Goal: Transaction & Acquisition: Purchase product/service

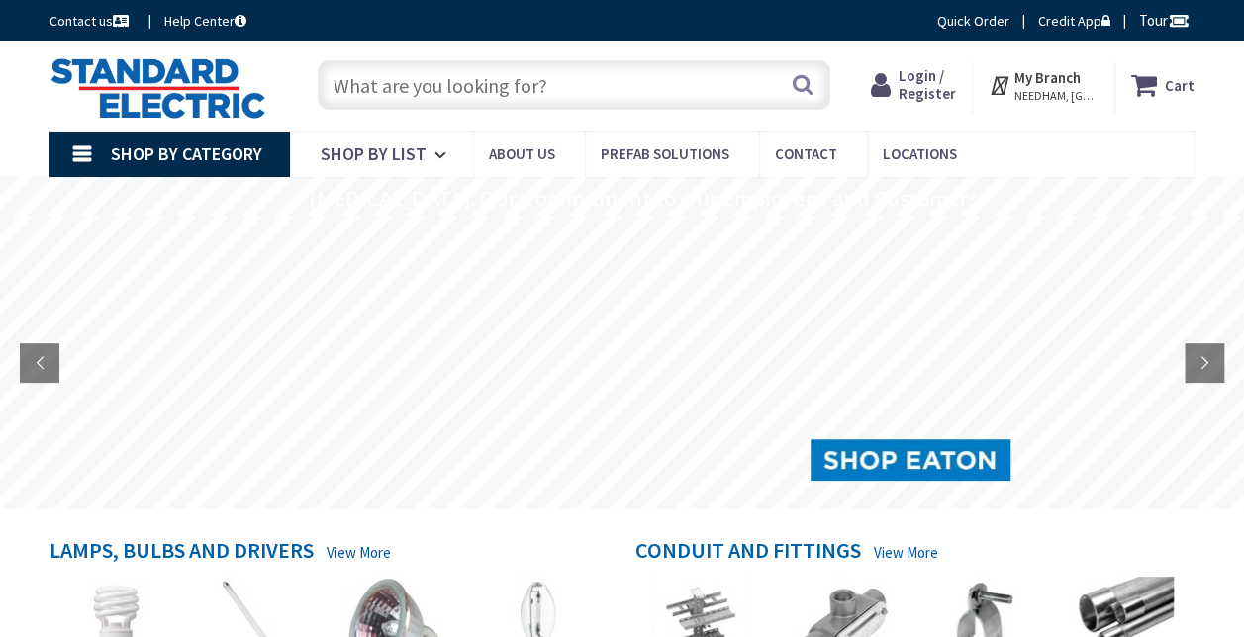
click at [468, 97] on input "text" at bounding box center [574, 84] width 513 height 49
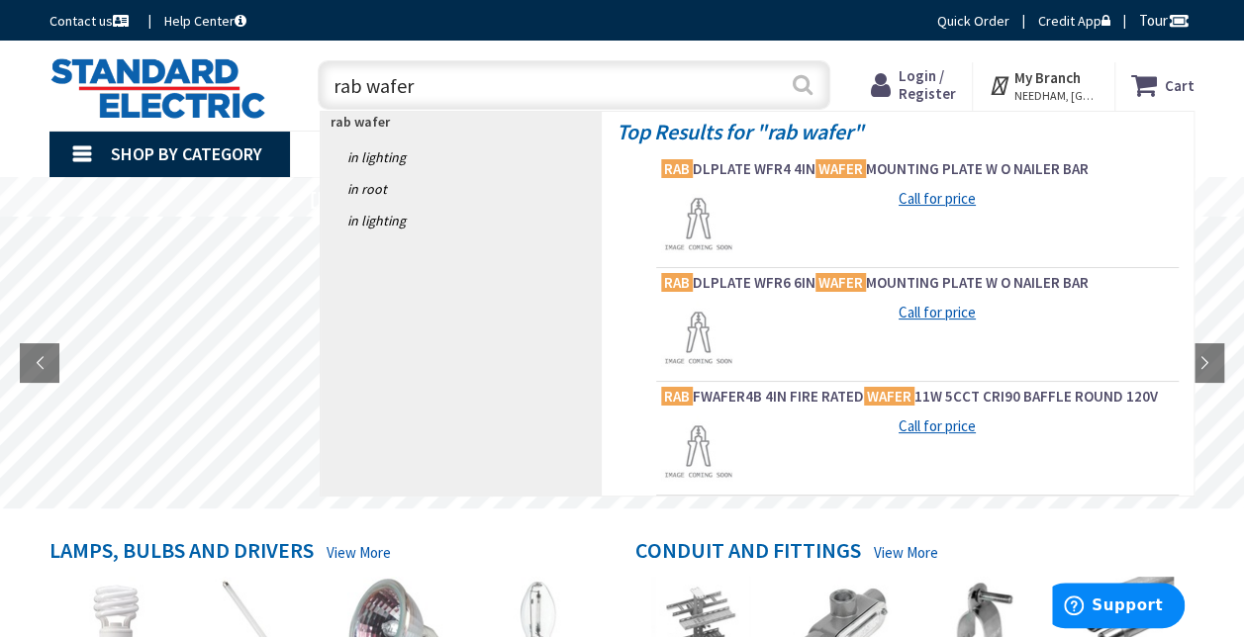
type input "rab wafer"
click at [798, 89] on button "Search" at bounding box center [803, 84] width 26 height 45
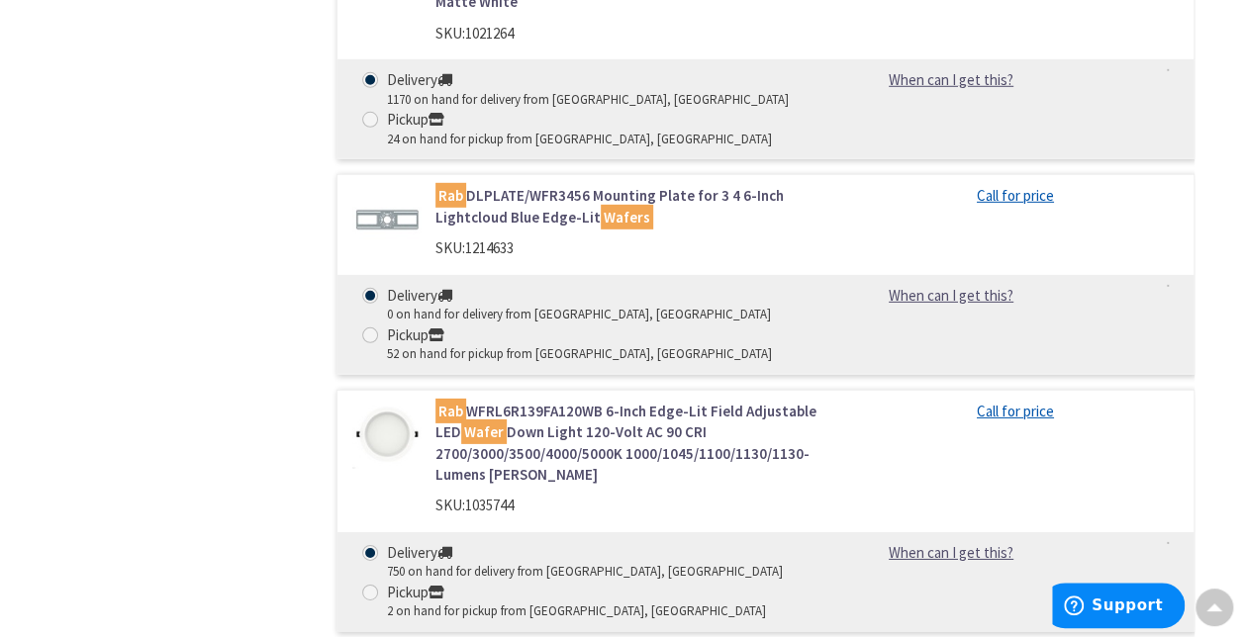
scroll to position [2883, 0]
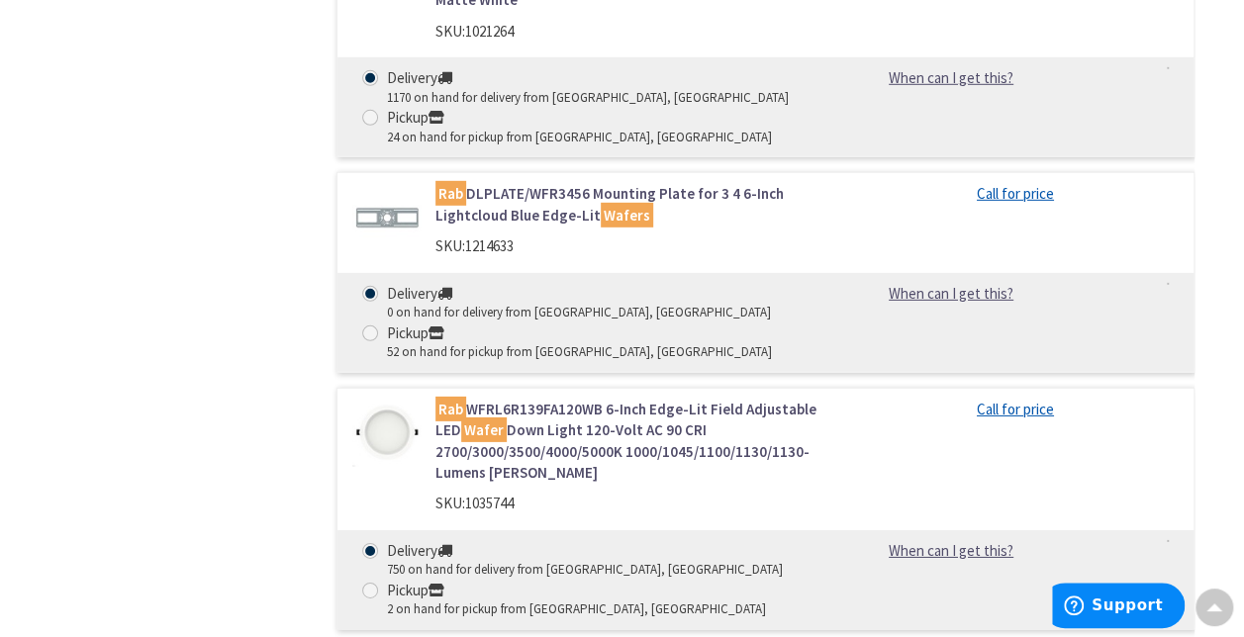
click at [602, 434] on link "Rab WFRL6R139FA120WB 6-Inch Edge-Lit Field Adjustable LED Wafer Down Light 120-…" at bounding box center [629, 441] width 386 height 85
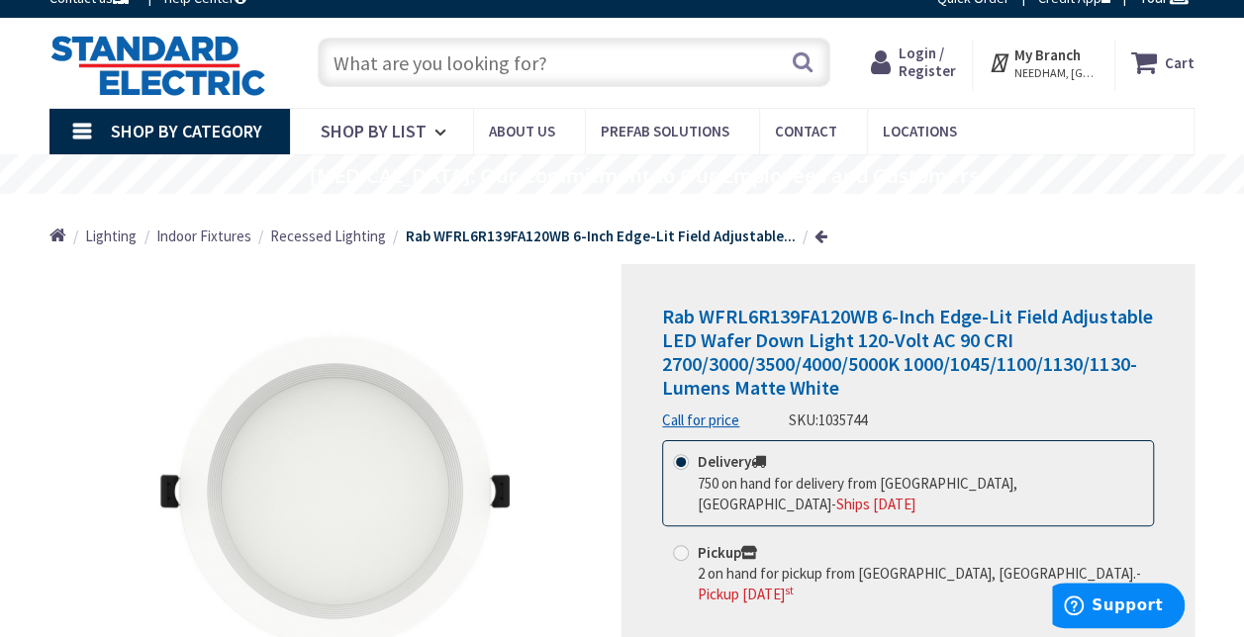
scroll to position [24, 0]
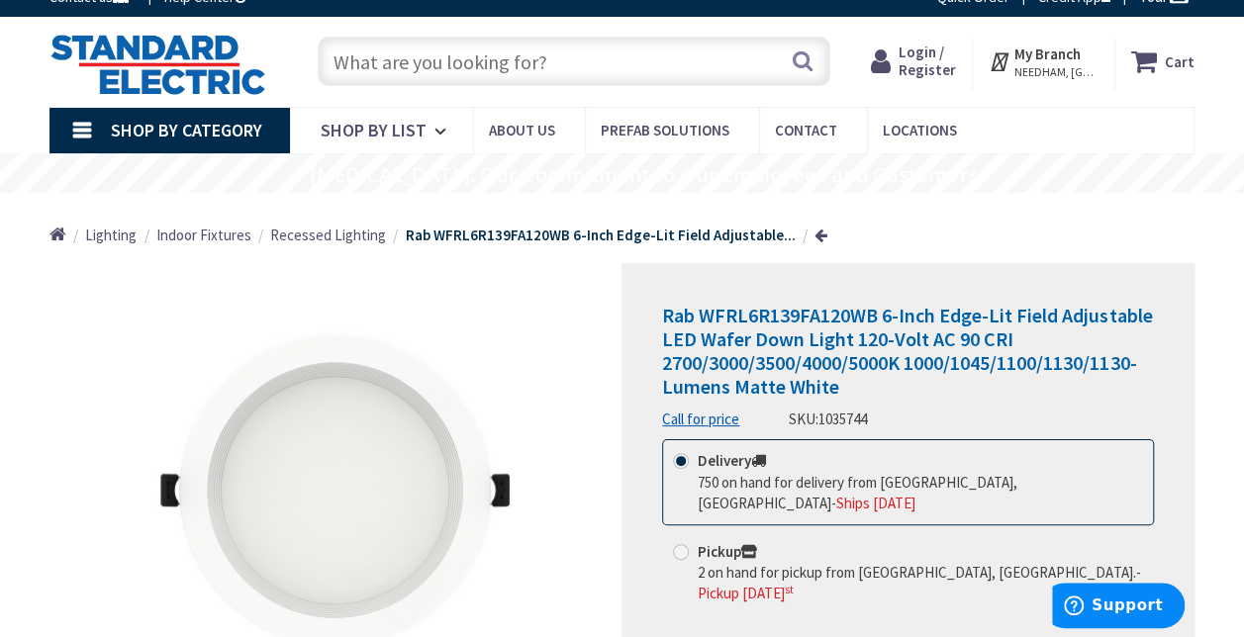
click at [923, 54] on span "Login / Register" at bounding box center [927, 61] width 57 height 37
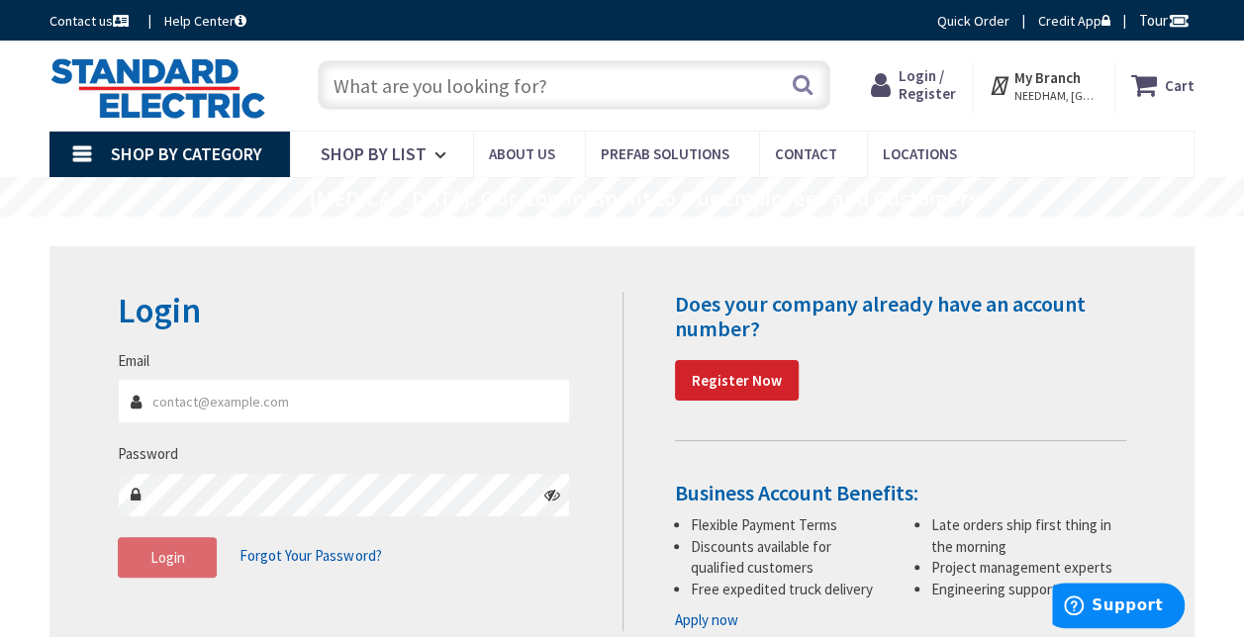
click at [433, 408] on input "Email" at bounding box center [344, 401] width 452 height 45
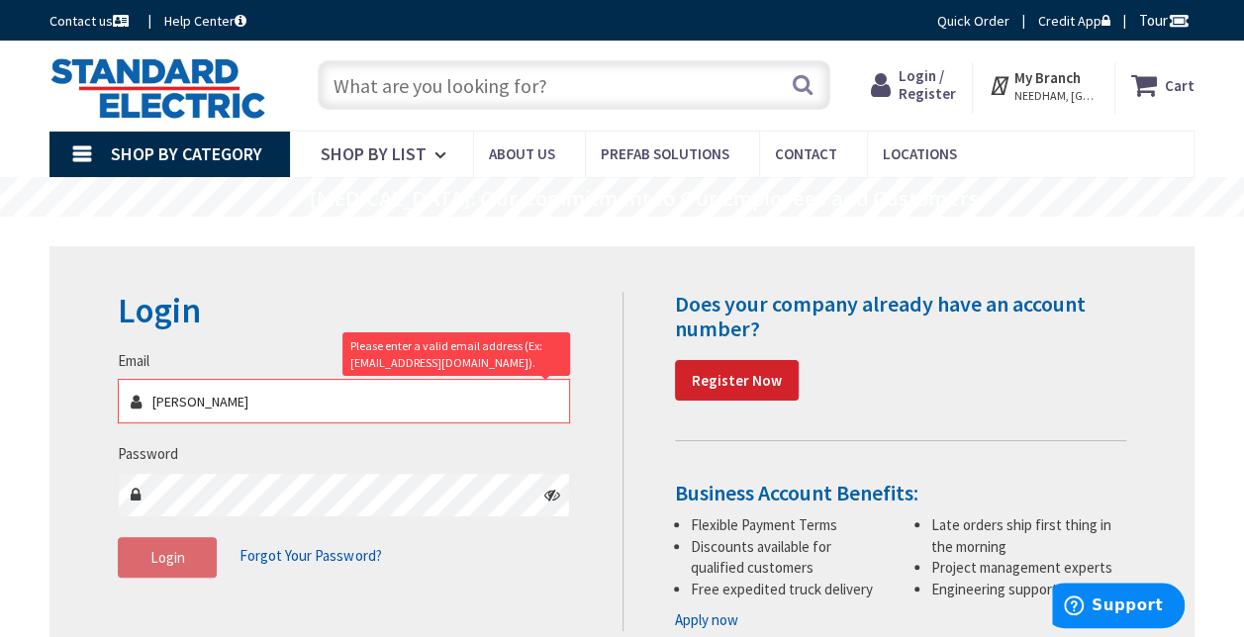
click at [433, 408] on input "dan" at bounding box center [344, 401] width 452 height 45
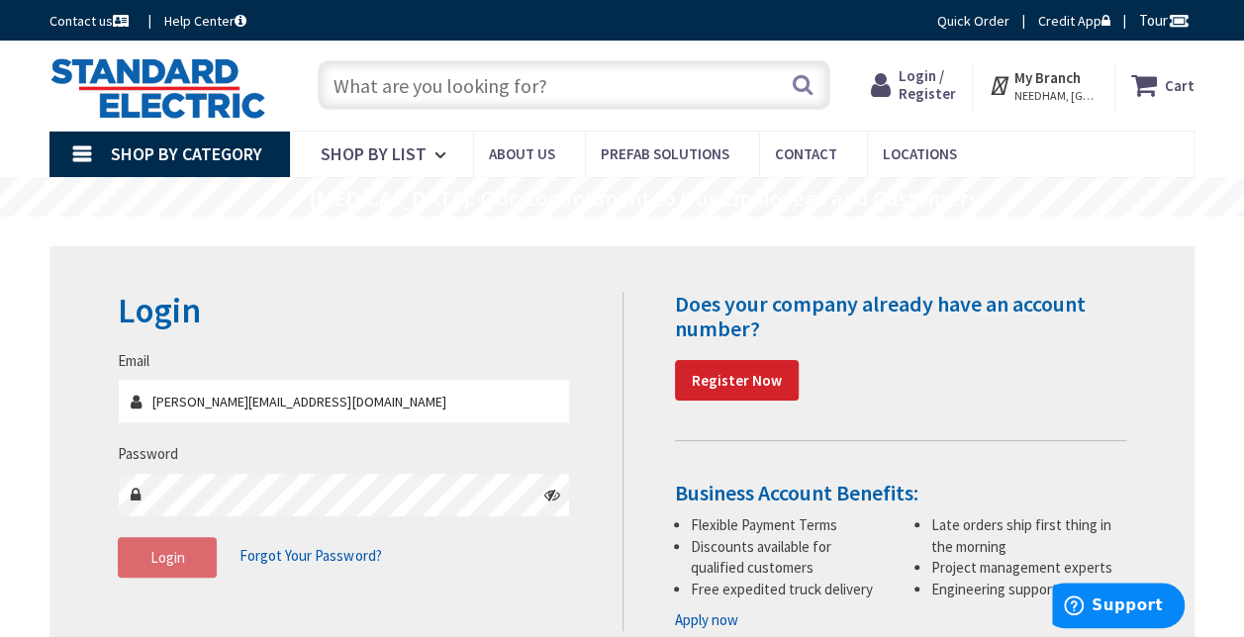
type input "dan@bellacquaelectric.com"
click at [156, 557] on span "Login" at bounding box center [167, 557] width 35 height 19
